Goal: Find specific page/section: Find specific page/section

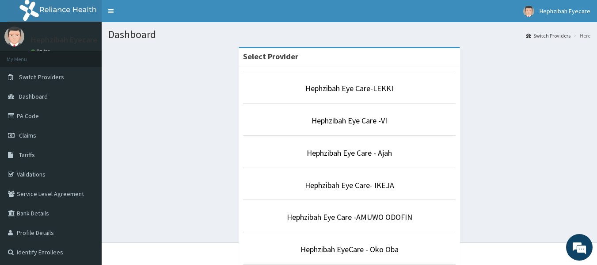
scroll to position [232, 0]
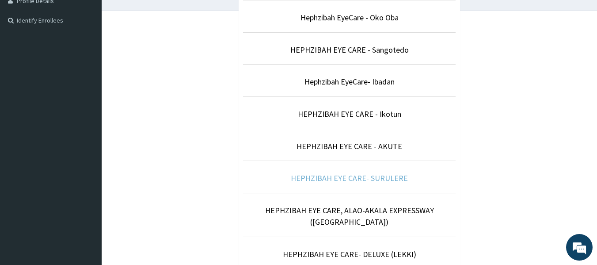
click at [383, 179] on link "HEPHZIBAH EYE CARE- SURULERE" at bounding box center [349, 178] width 117 height 10
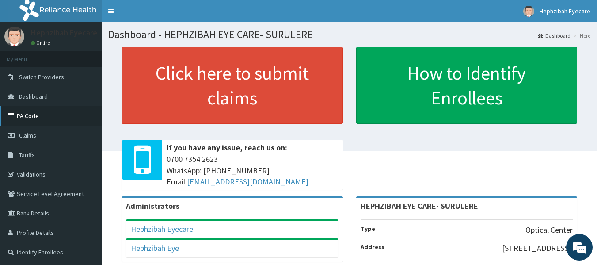
click at [42, 115] on link "PA Code" at bounding box center [51, 115] width 102 height 19
